Goal: Navigation & Orientation: Find specific page/section

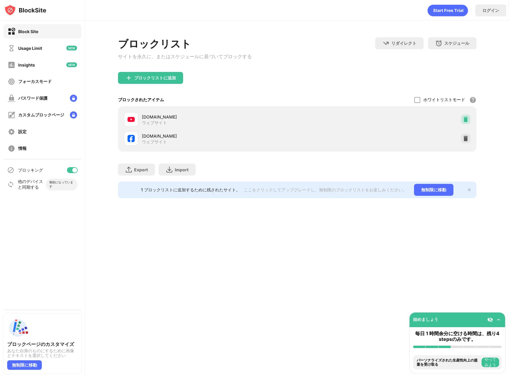
click at [467, 119] on img at bounding box center [466, 119] width 6 height 6
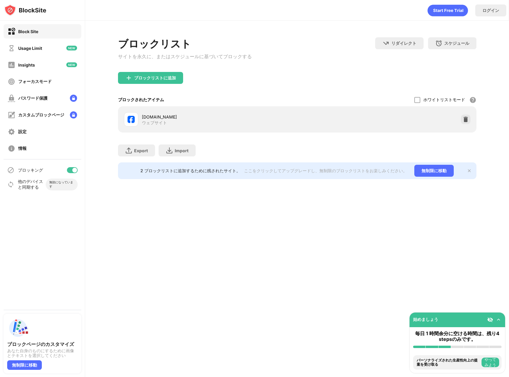
click at [467, 119] on img at bounding box center [466, 119] width 6 height 6
